Goal: Task Accomplishment & Management: Manage account settings

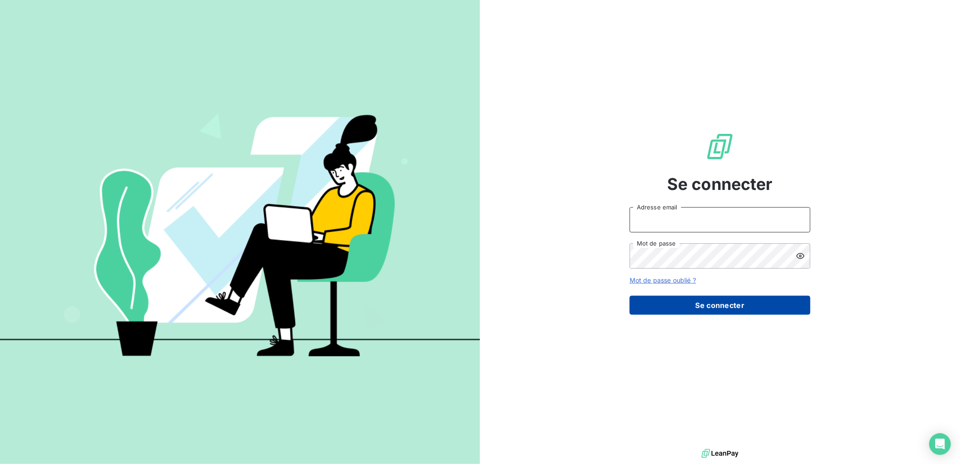
type input "[EMAIL_ADDRESS][DOMAIN_NAME]"
click at [730, 304] on button "Se connecter" at bounding box center [720, 305] width 181 height 19
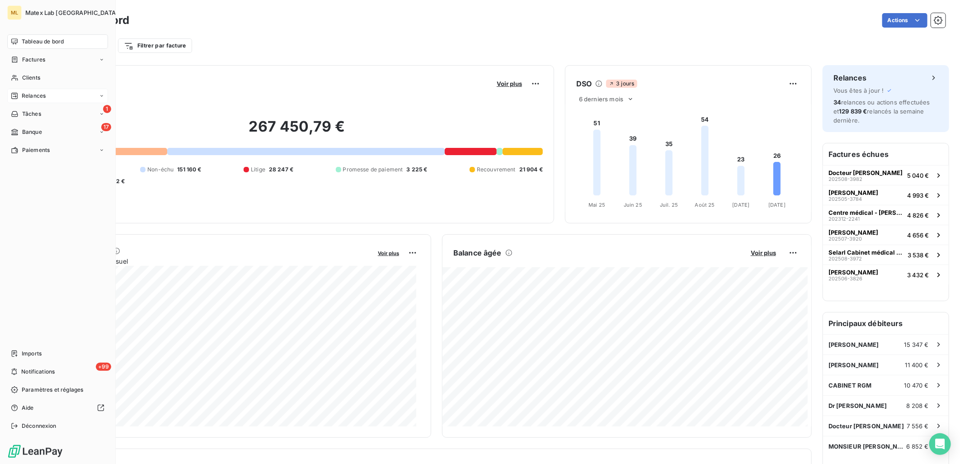
click at [36, 97] on span "Relances" at bounding box center [34, 96] width 24 height 8
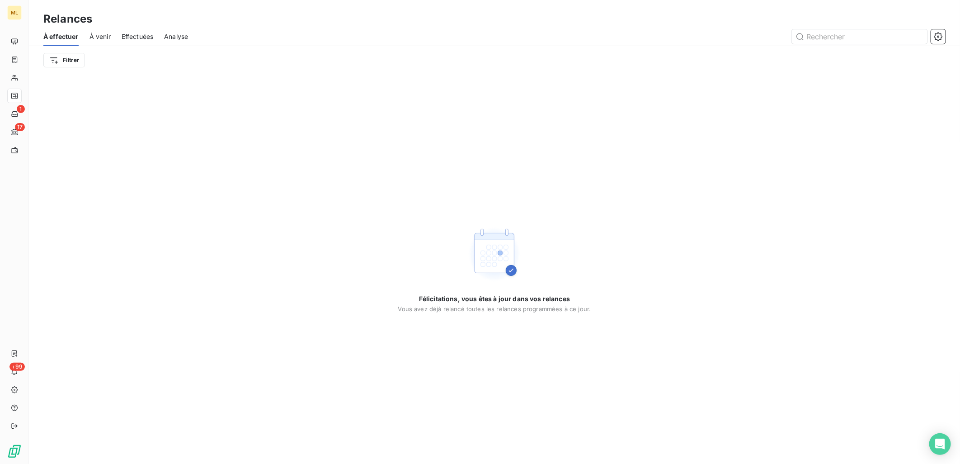
click at [258, 19] on div "Relances" at bounding box center [494, 19] width 931 height 16
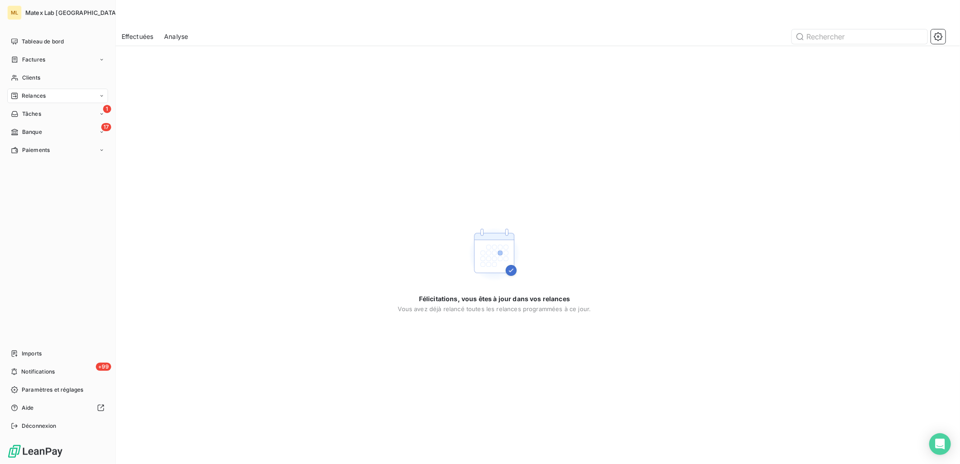
click at [19, 97] on div "Relances" at bounding box center [28, 96] width 35 height 8
click at [52, 92] on div "Relances" at bounding box center [57, 96] width 101 height 14
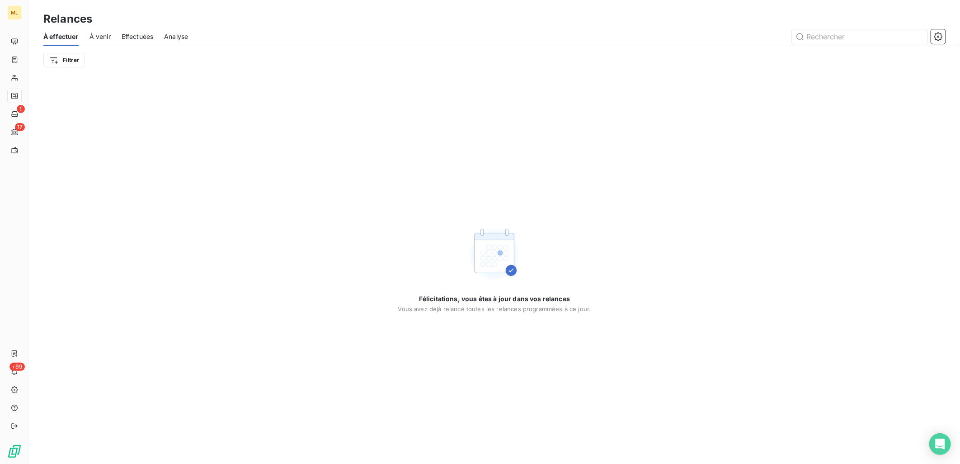
click at [381, 35] on div at bounding box center [572, 36] width 747 height 14
click at [941, 35] on icon "button" at bounding box center [938, 36] width 9 height 9
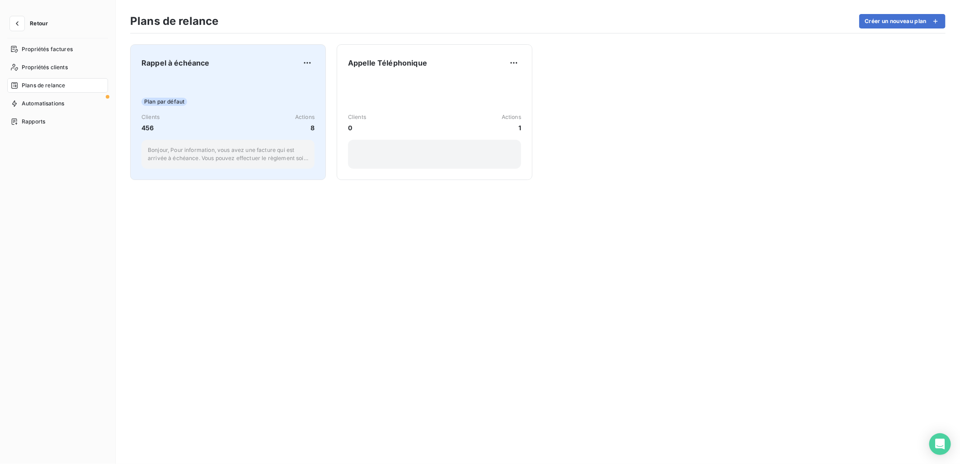
click at [217, 103] on div "Plan par défaut" at bounding box center [227, 102] width 173 height 8
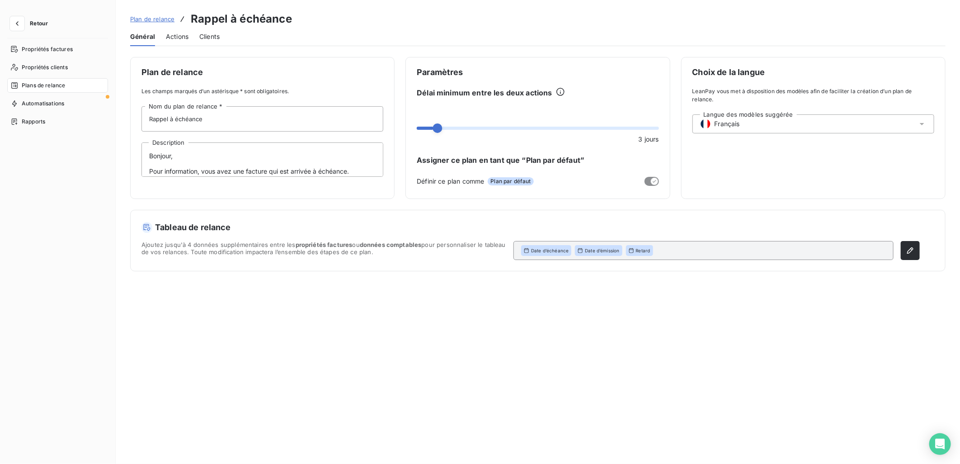
click at [182, 35] on span "Actions" at bounding box center [177, 36] width 23 height 9
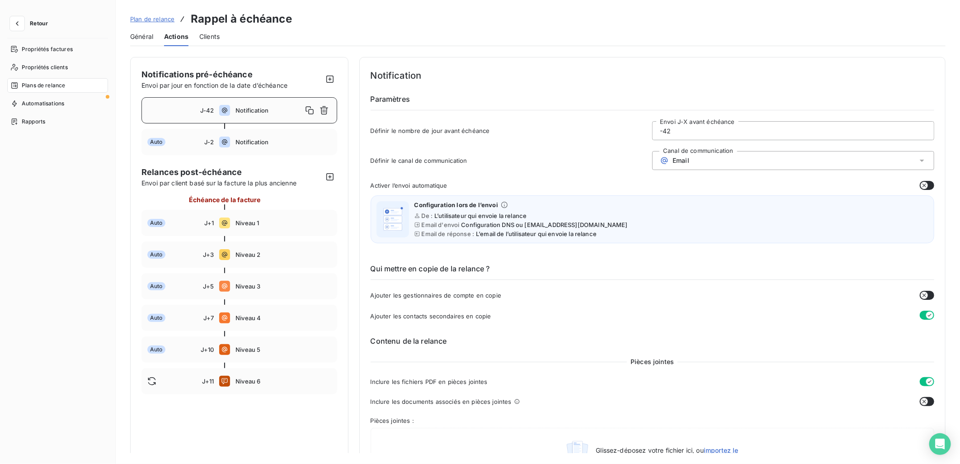
click at [163, 112] on div "J-42" at bounding box center [180, 110] width 66 height 7
click at [742, 132] on input "-42" at bounding box center [793, 131] width 281 height 18
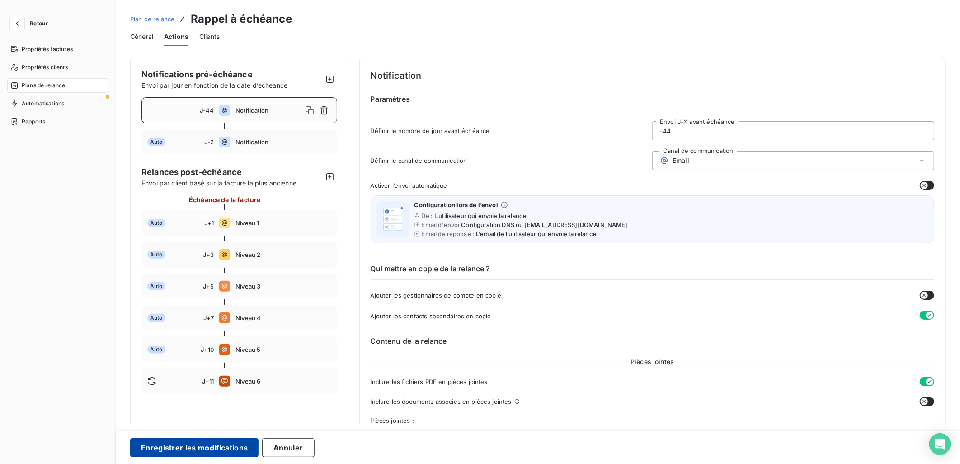
type input "-44"
click at [187, 446] on button "Enregistrer les modifications" at bounding box center [194, 447] width 128 height 19
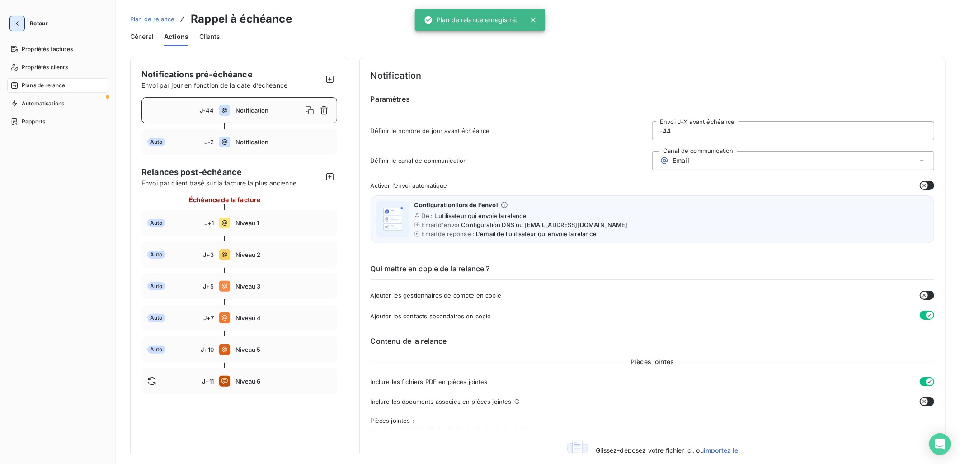
click at [19, 21] on icon "button" at bounding box center [17, 23] width 9 height 9
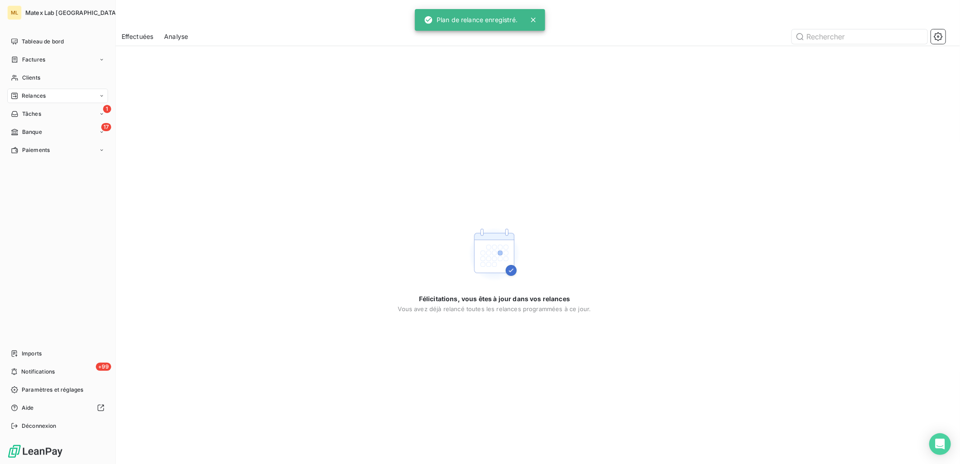
click at [38, 88] on nav "Tableau de bord Factures Clients Relances 1 Tâches 17 Banque Paiements" at bounding box center [57, 95] width 101 height 123
click at [38, 93] on span "Relances" at bounding box center [34, 96] width 24 height 8
click at [30, 97] on span "Relances" at bounding box center [34, 96] width 24 height 8
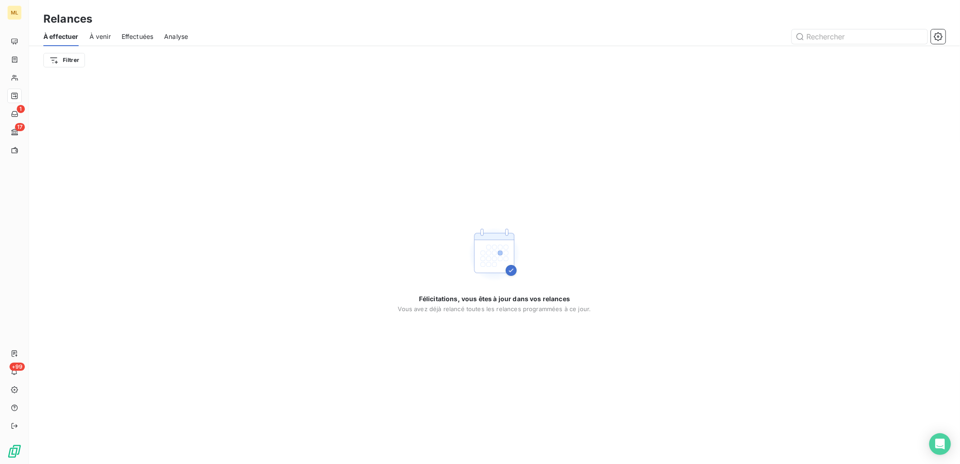
click at [275, 26] on div "Relances" at bounding box center [494, 19] width 931 height 16
